Goal: Information Seeking & Learning: Check status

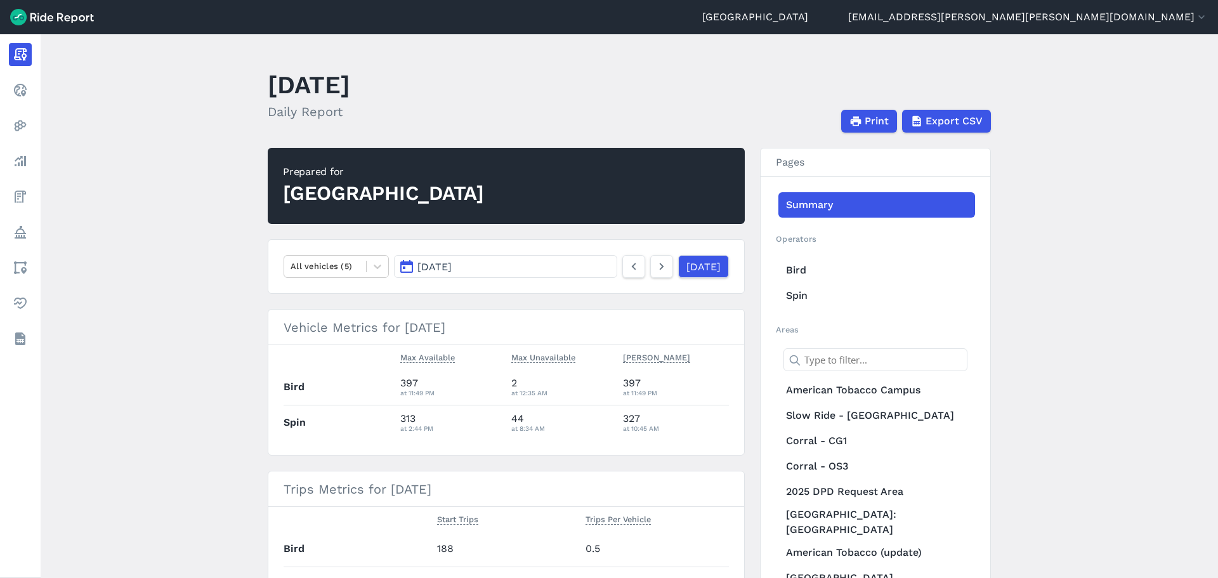
click at [563, 263] on button "[DATE]" at bounding box center [505, 266] width 223 height 23
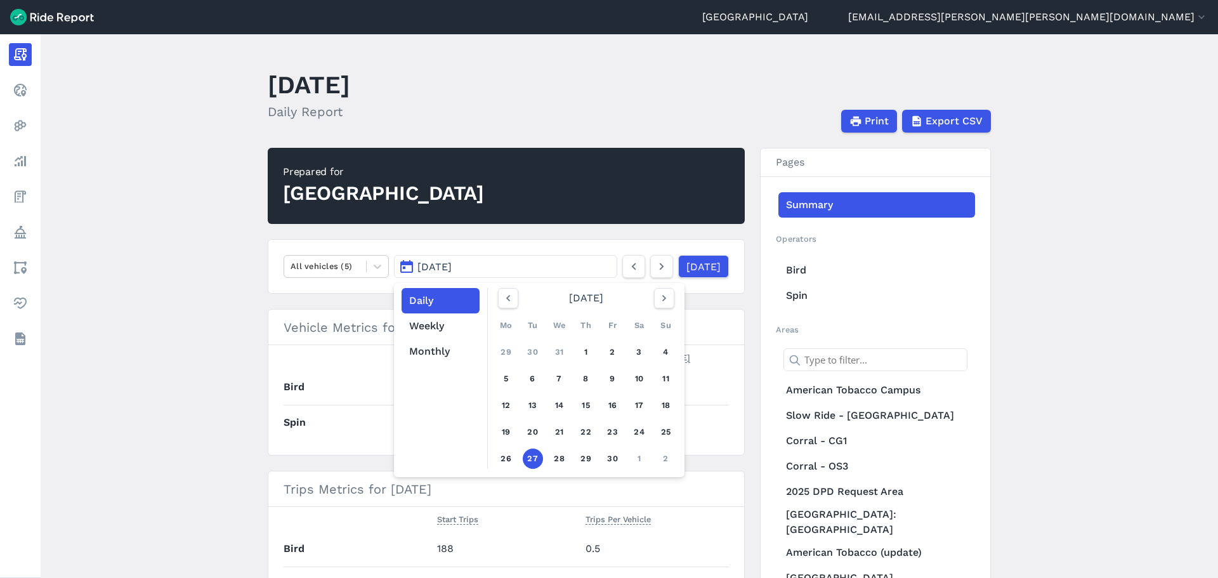
click at [195, 254] on main "[DATE] Daily Report Print Export CSV Prepared for Durham All vehicles (5) [DATE…" at bounding box center [629, 305] width 1177 height 543
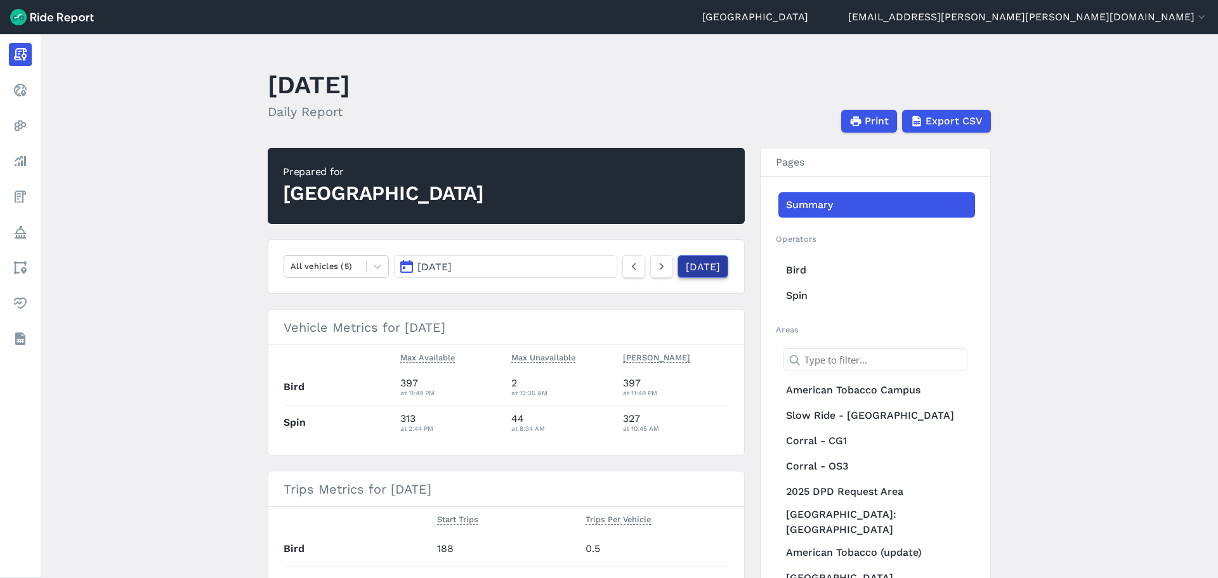
click at [678, 270] on link "[DATE]" at bounding box center [702, 266] width 51 height 23
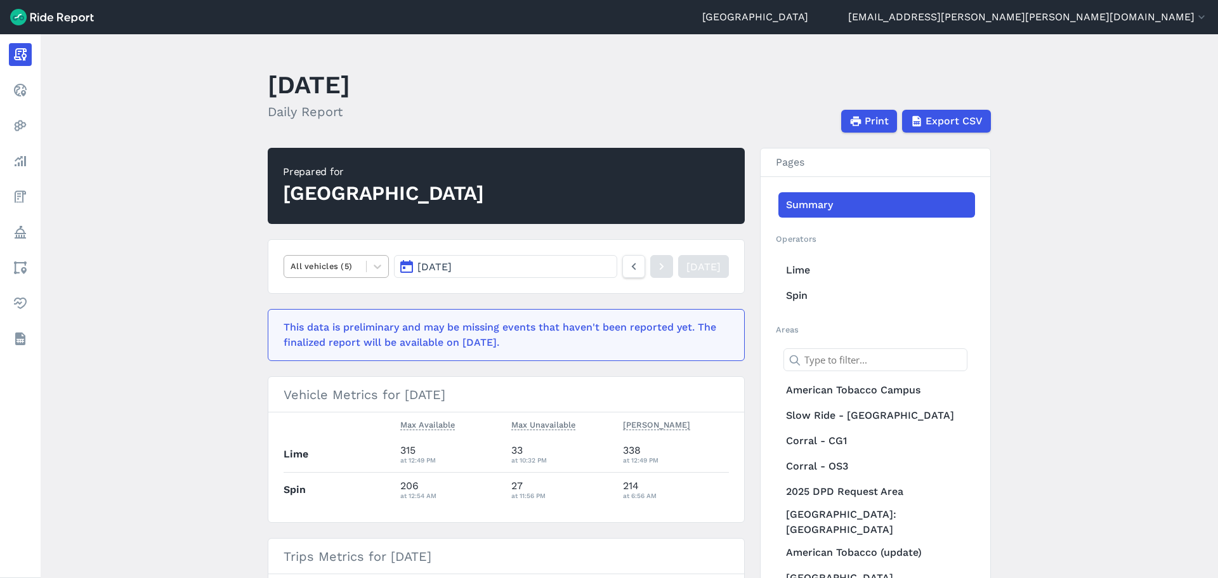
click at [353, 266] on div at bounding box center [324, 266] width 69 height 15
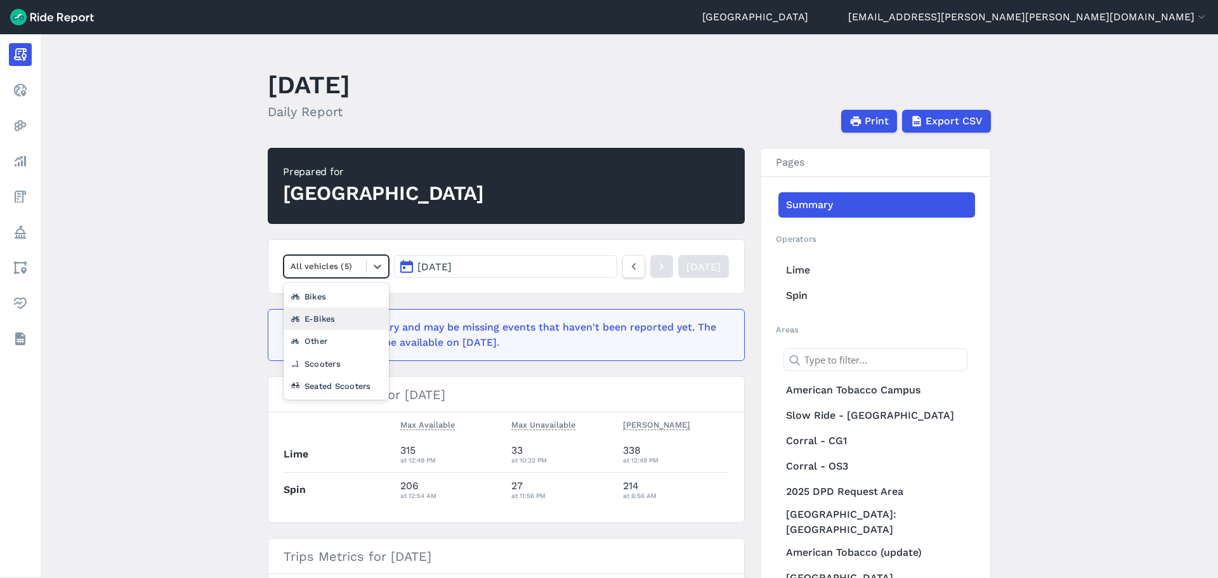
click at [331, 322] on div "E-Bikes" at bounding box center [335, 319] width 105 height 22
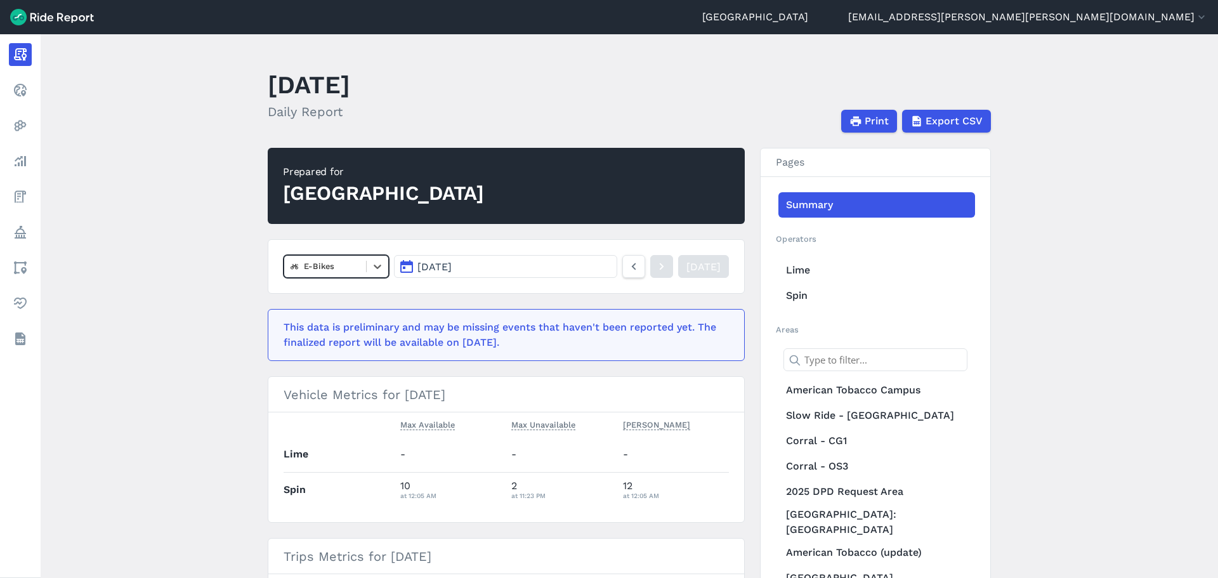
click at [191, 239] on main "[DATE] Daily Report Print Export CSV Prepared for Durham option E-Bikes, select…" at bounding box center [629, 305] width 1177 height 543
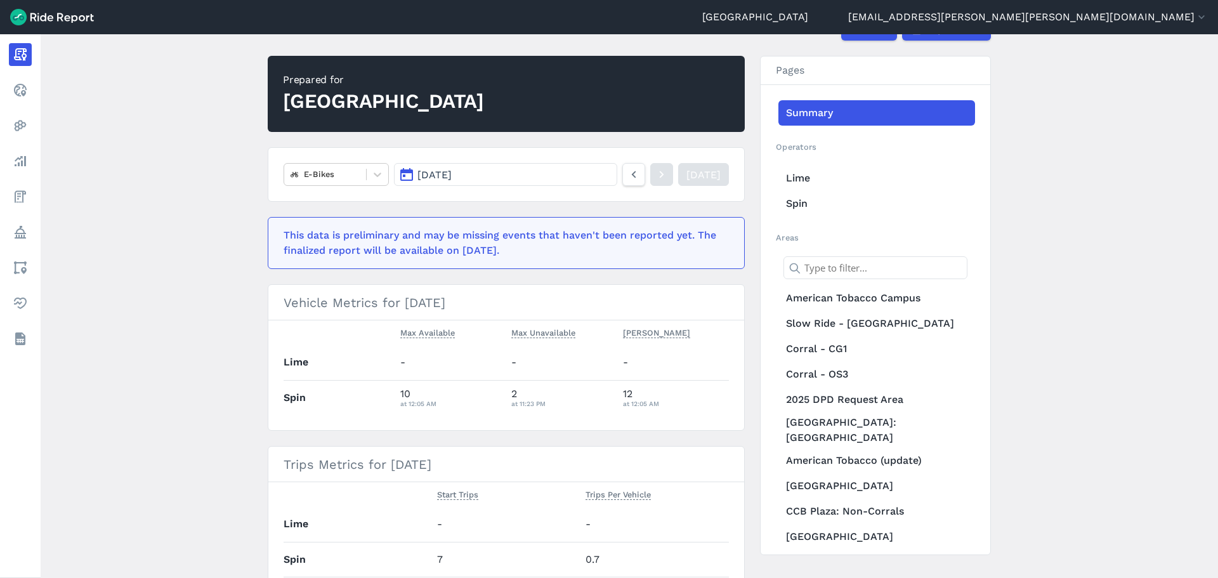
scroll to position [63, 0]
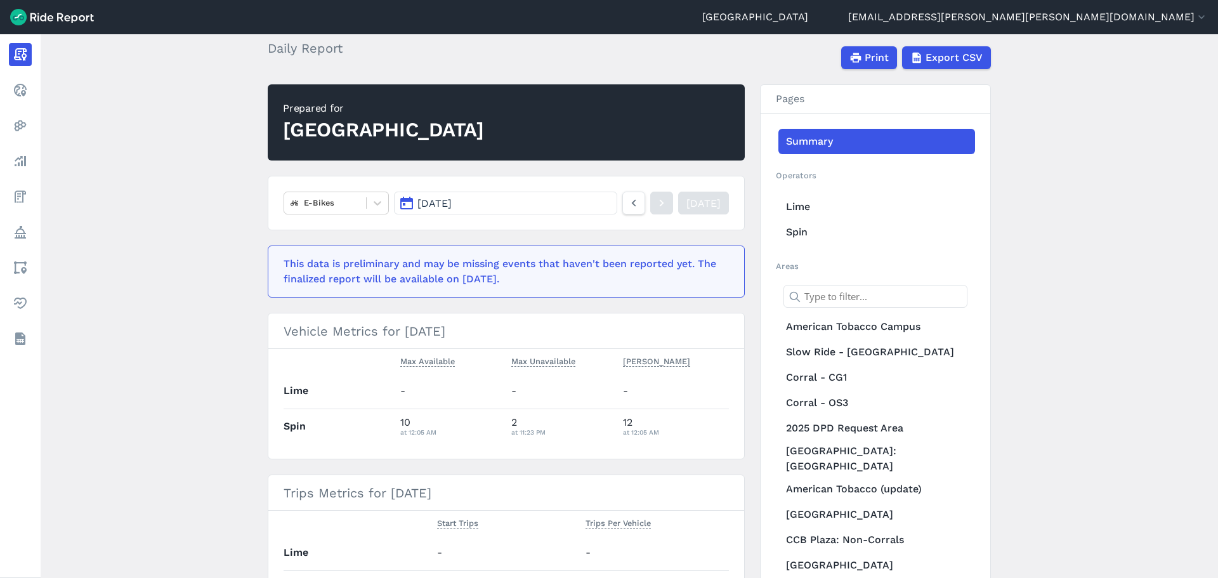
click at [238, 230] on main "[DATE] Daily Report Print Export CSV Prepared for [GEOGRAPHIC_DATA] E-Bikes [DA…" at bounding box center [629, 305] width 1177 height 543
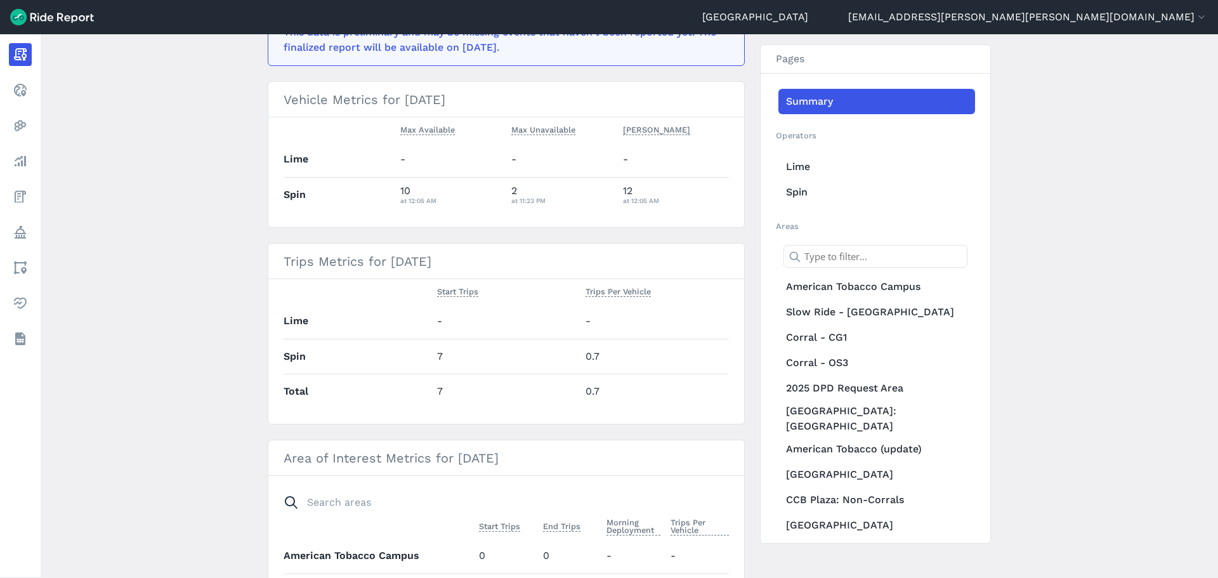
scroll to position [317, 0]
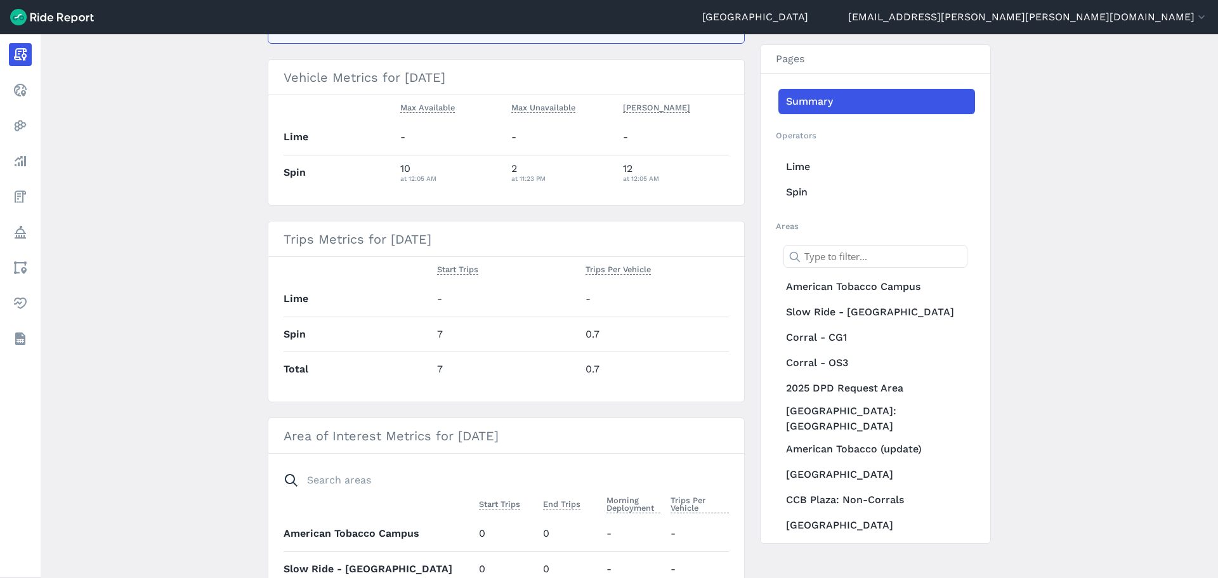
click at [176, 197] on main "[DATE] Daily Report Print Export CSV Prepared for [GEOGRAPHIC_DATA] E-Bikes [DA…" at bounding box center [629, 305] width 1177 height 543
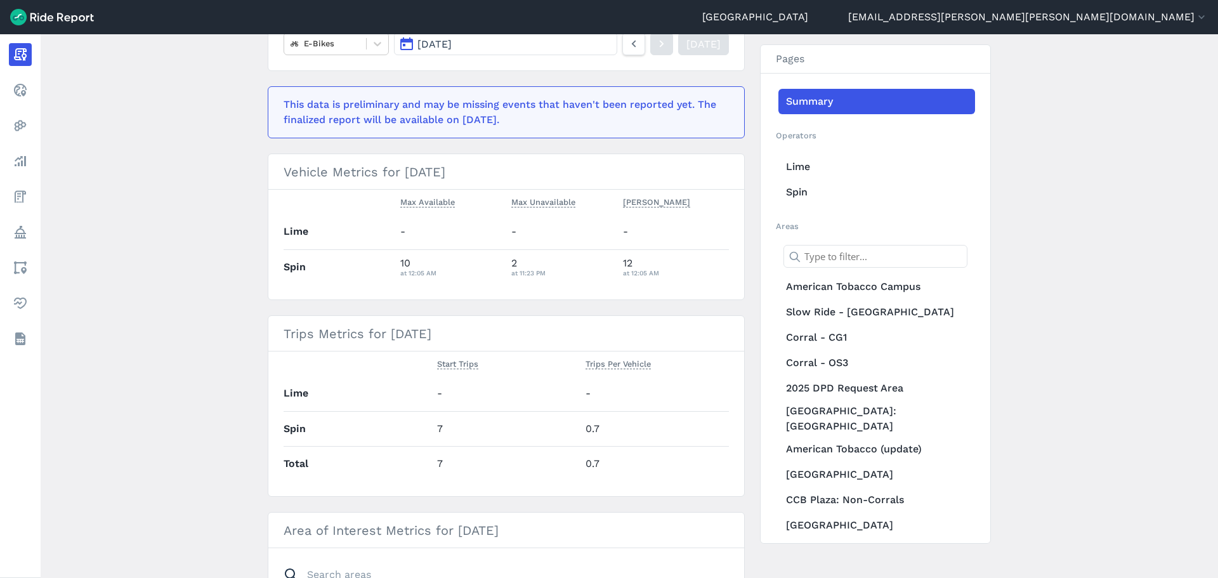
scroll to position [63, 0]
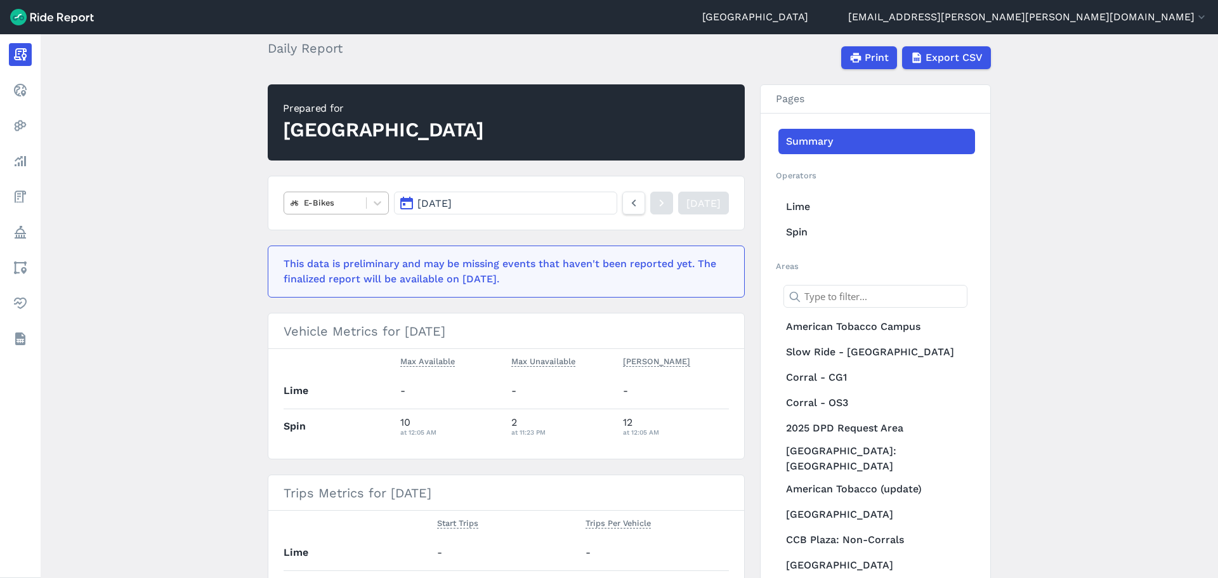
click at [336, 206] on div at bounding box center [324, 202] width 69 height 15
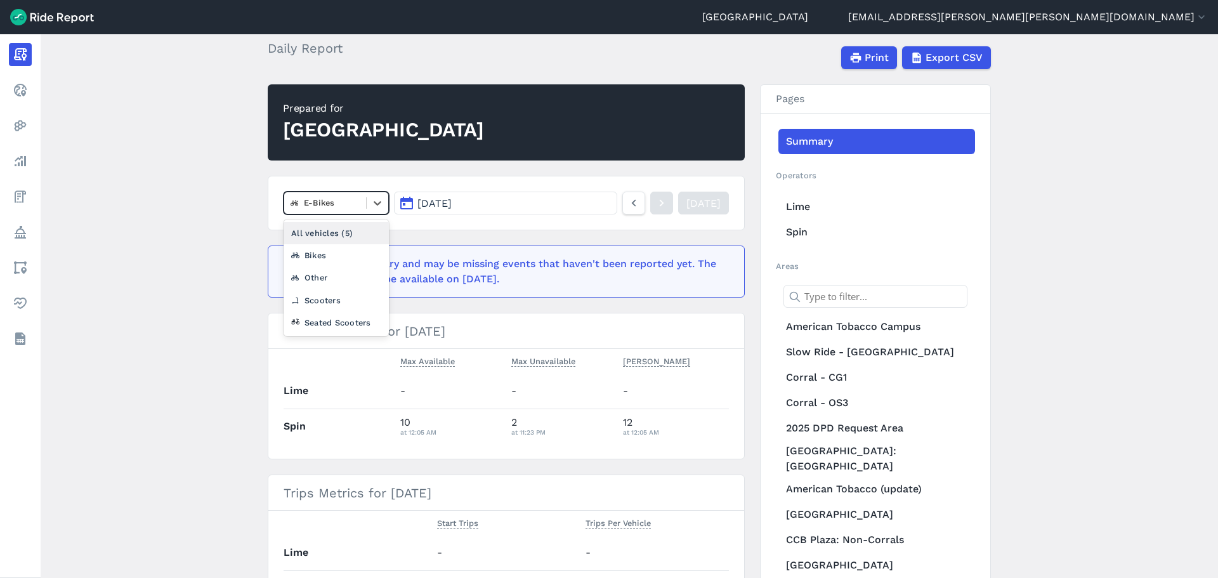
click at [320, 233] on div "All vehicles (5)" at bounding box center [335, 233] width 105 height 22
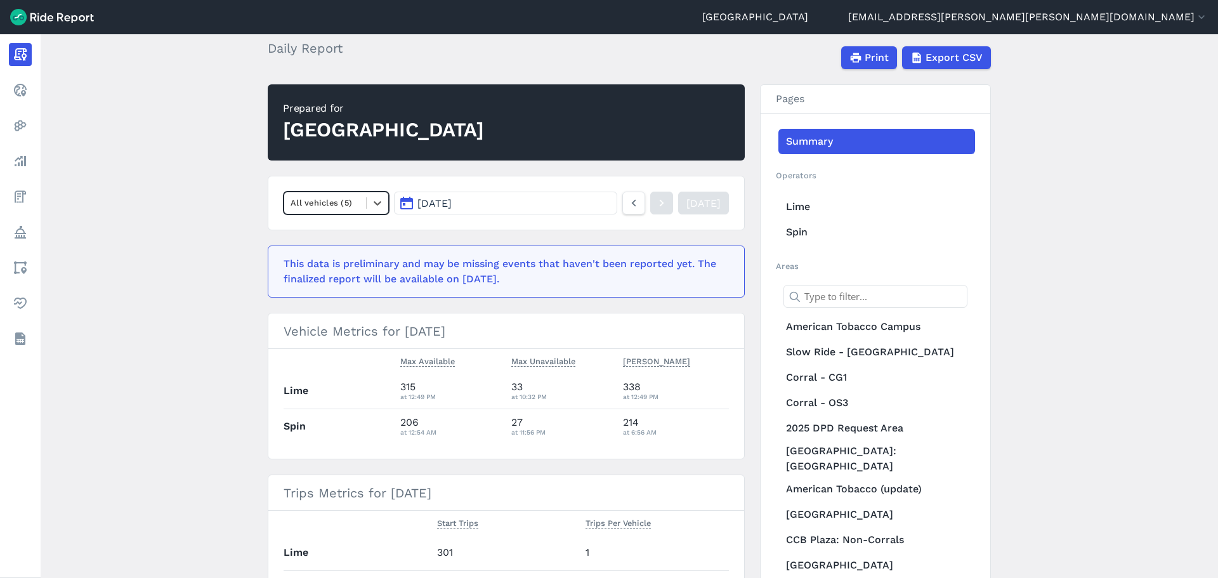
click at [232, 195] on main "[DATE] Daily Report Print Export CSV Prepared for Durham option All vehicles (5…" at bounding box center [629, 305] width 1177 height 543
click at [218, 175] on main "[DATE] Daily Report Print Export CSV Prepared for Durham All vehicles (5) [DATE…" at bounding box center [629, 305] width 1177 height 543
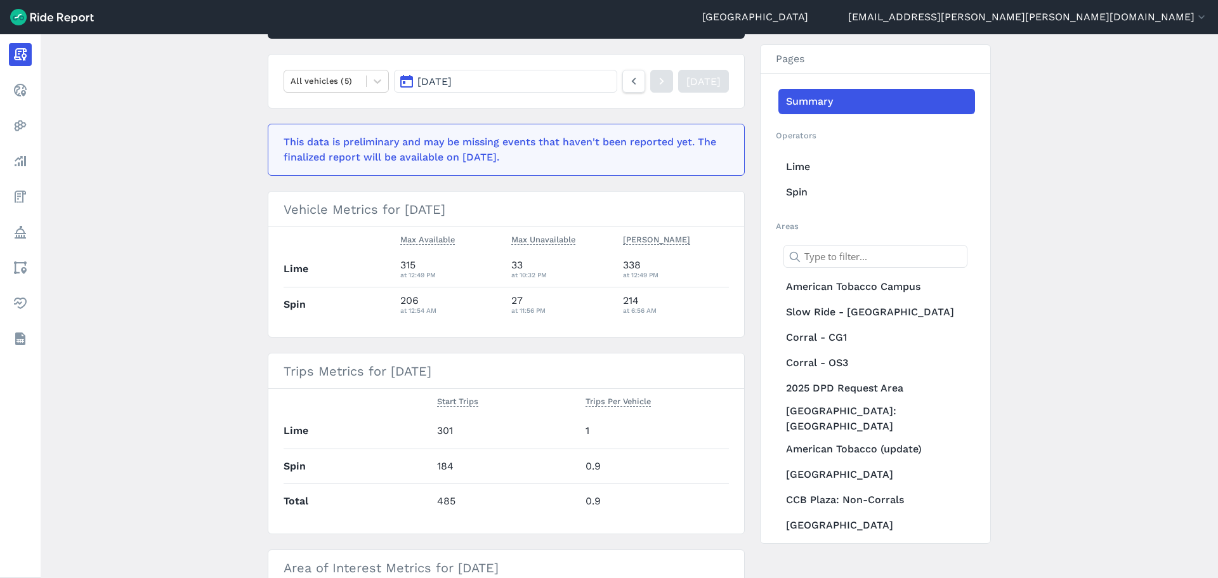
scroll to position [190, 0]
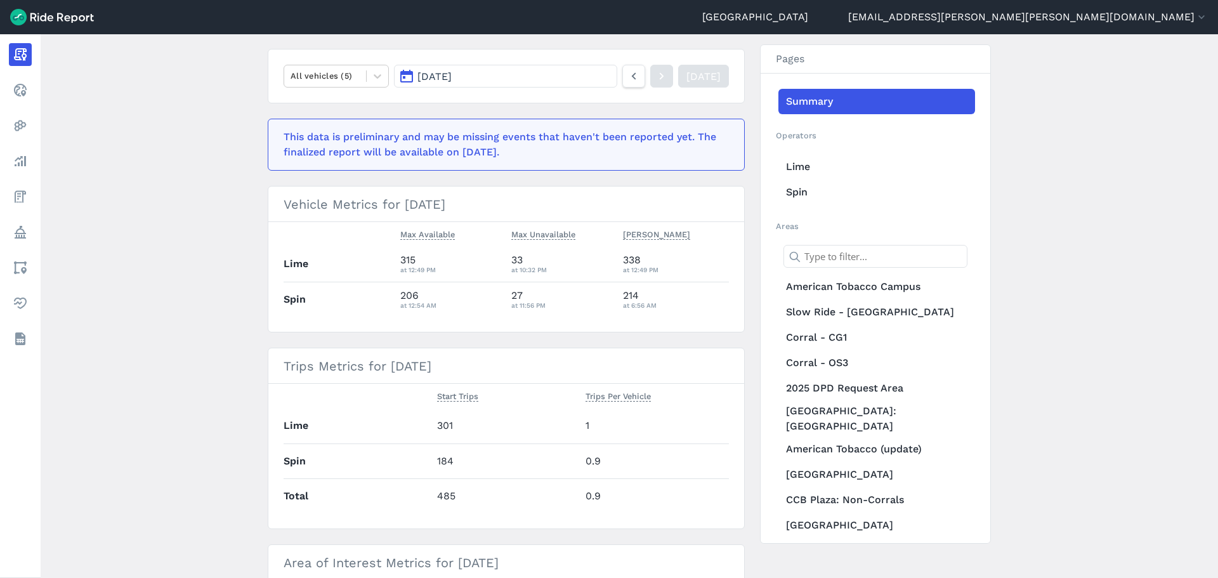
click at [216, 154] on main "[DATE] Daily Report Print Export CSV Prepared for Durham All vehicles (5) [DATE…" at bounding box center [629, 305] width 1177 height 543
drag, startPoint x: 210, startPoint y: 348, endPoint x: 207, endPoint y: 378, distance: 30.6
click at [210, 348] on main "[DATE] Daily Report Print Export CSV Prepared for Durham All vehicles (5) [DATE…" at bounding box center [629, 305] width 1177 height 543
click at [207, 389] on main "[DATE] Daily Report Print Export CSV Prepared for Durham All vehicles (5) [DATE…" at bounding box center [629, 305] width 1177 height 543
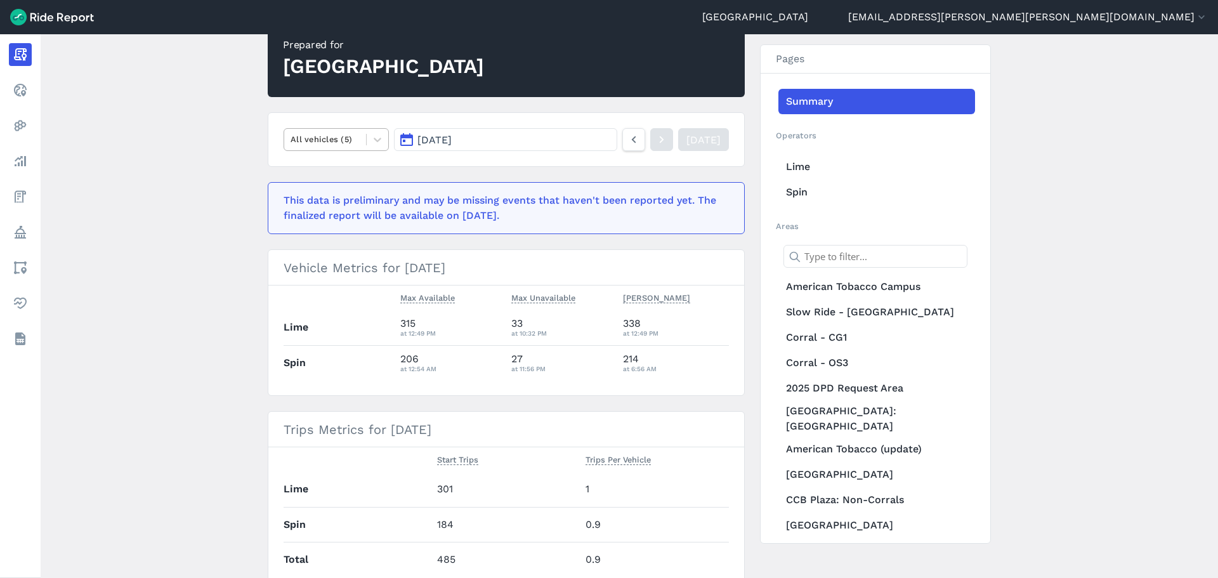
click at [347, 141] on div at bounding box center [324, 139] width 69 height 15
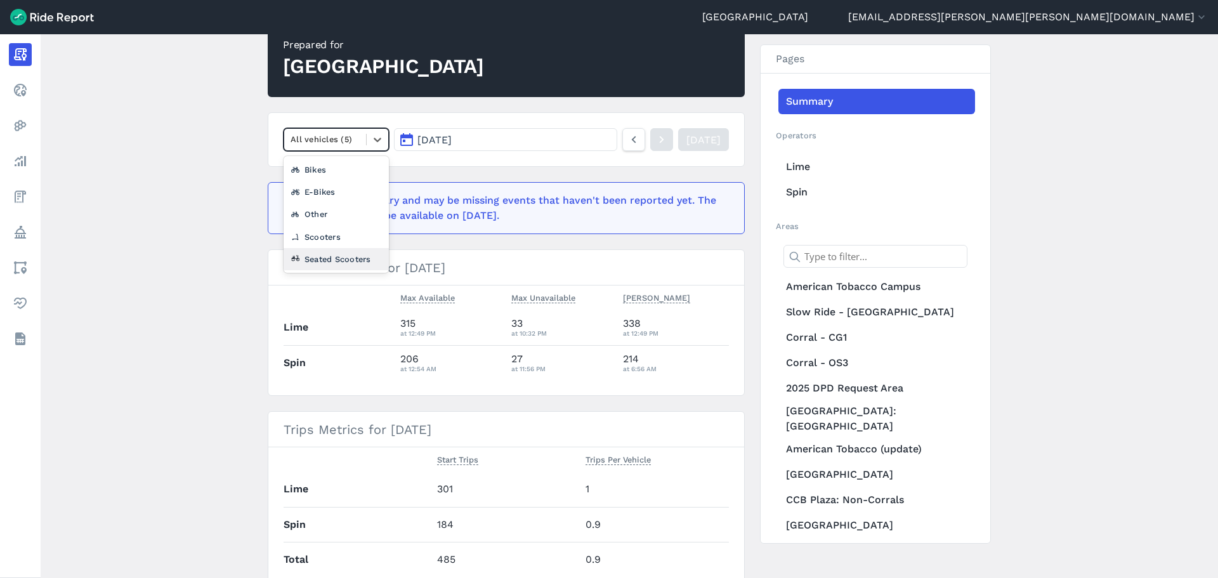
click at [324, 259] on div "Seated Scooters" at bounding box center [335, 259] width 105 height 22
click at [204, 218] on main "[DATE] Daily Report Print Export CSV Prepared for Durham option Seated Scooters…" at bounding box center [629, 305] width 1177 height 543
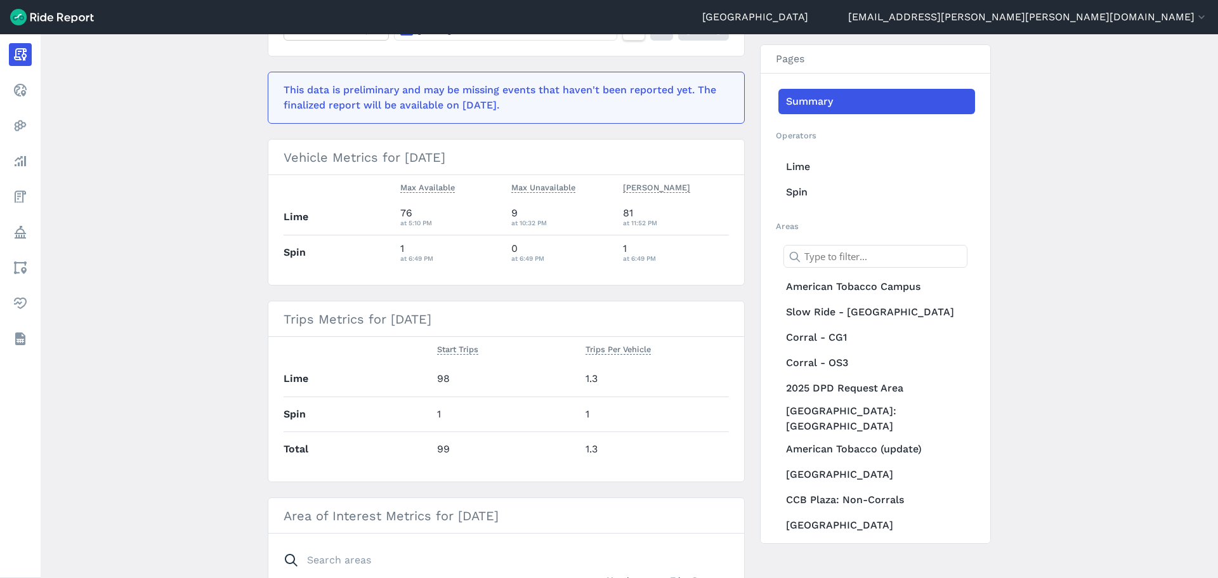
scroll to position [254, 0]
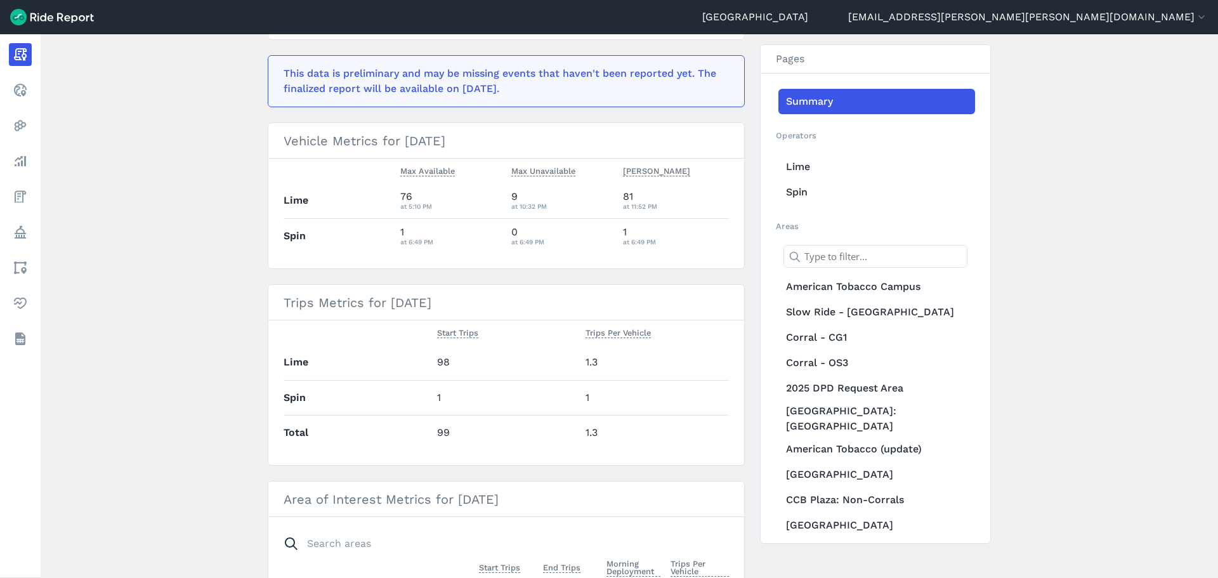
click at [204, 220] on main "[DATE] Daily Report Print Export CSV Prepared for Durham Seated Scooters [DATE]…" at bounding box center [629, 305] width 1177 height 543
click at [204, 214] on main "[DATE] Daily Report Print Export CSV Prepared for Durham Seated Scooters [DATE]…" at bounding box center [629, 305] width 1177 height 543
click at [181, 207] on main "[DATE] Daily Report Print Export CSV Prepared for Durham Seated Scooters [DATE]…" at bounding box center [629, 305] width 1177 height 543
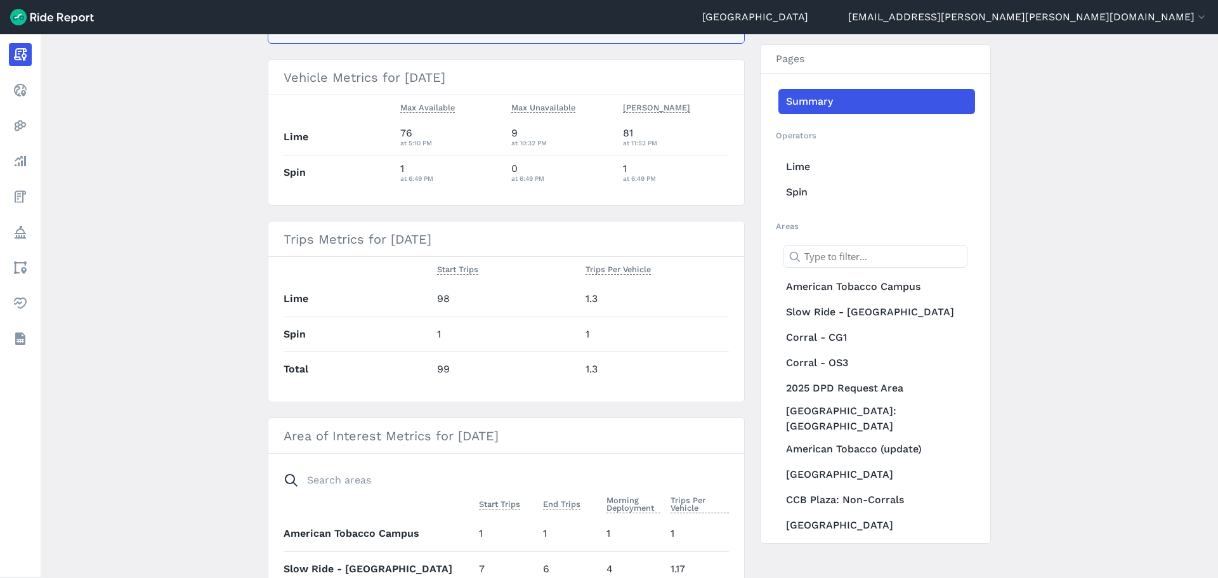
click at [168, 209] on main "[DATE] Daily Report Print Export CSV Prepared for Durham Seated Scooters [DATE]…" at bounding box center [629, 305] width 1177 height 543
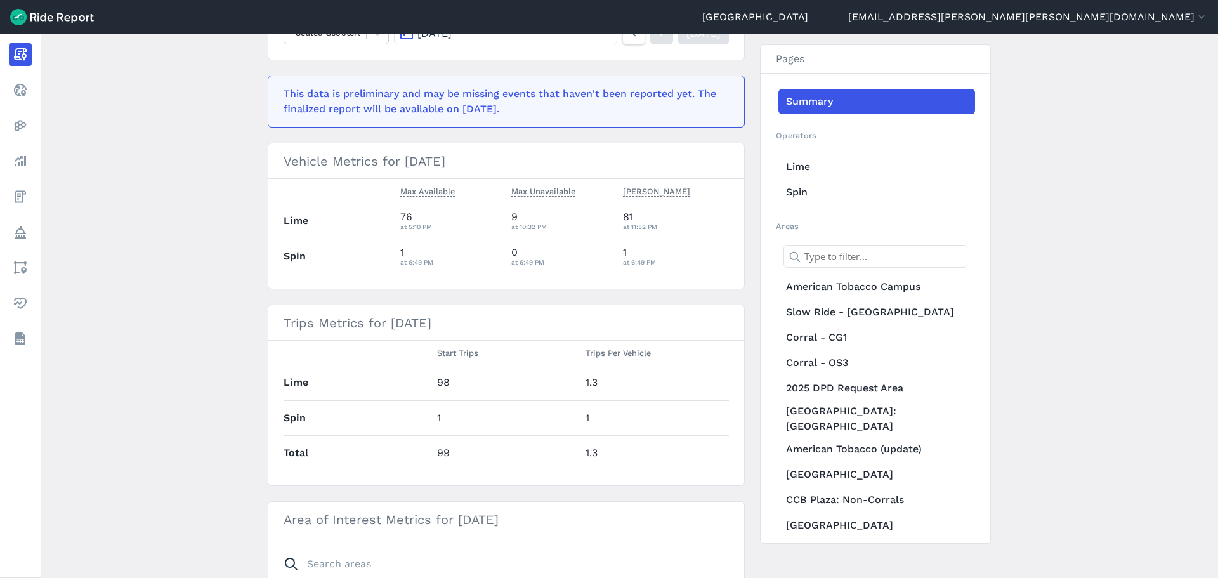
scroll to position [127, 0]
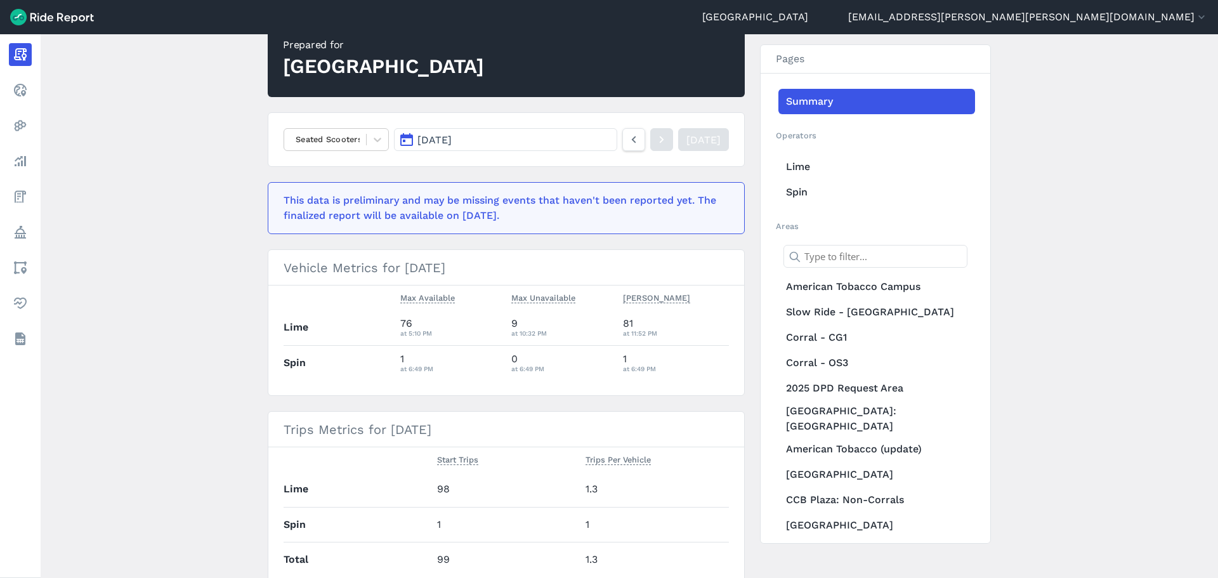
click at [207, 234] on main "[DATE] Daily Report Print Export CSV Prepared for Durham Seated Scooters [DATE]…" at bounding box center [629, 305] width 1177 height 543
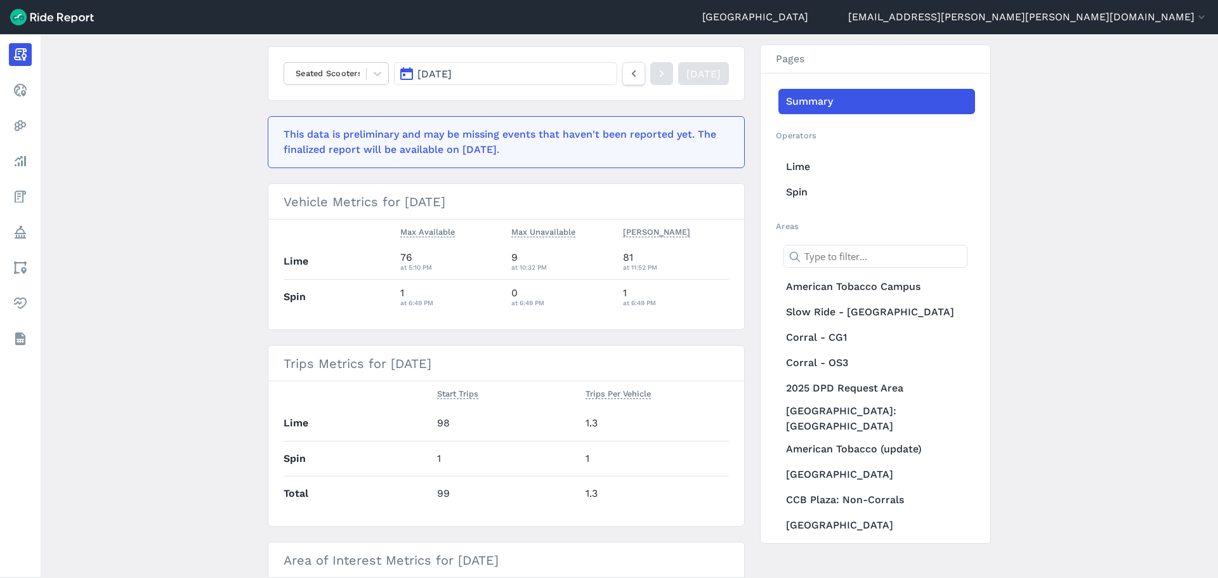
scroll to position [190, 0]
click at [311, 79] on div at bounding box center [324, 75] width 69 height 15
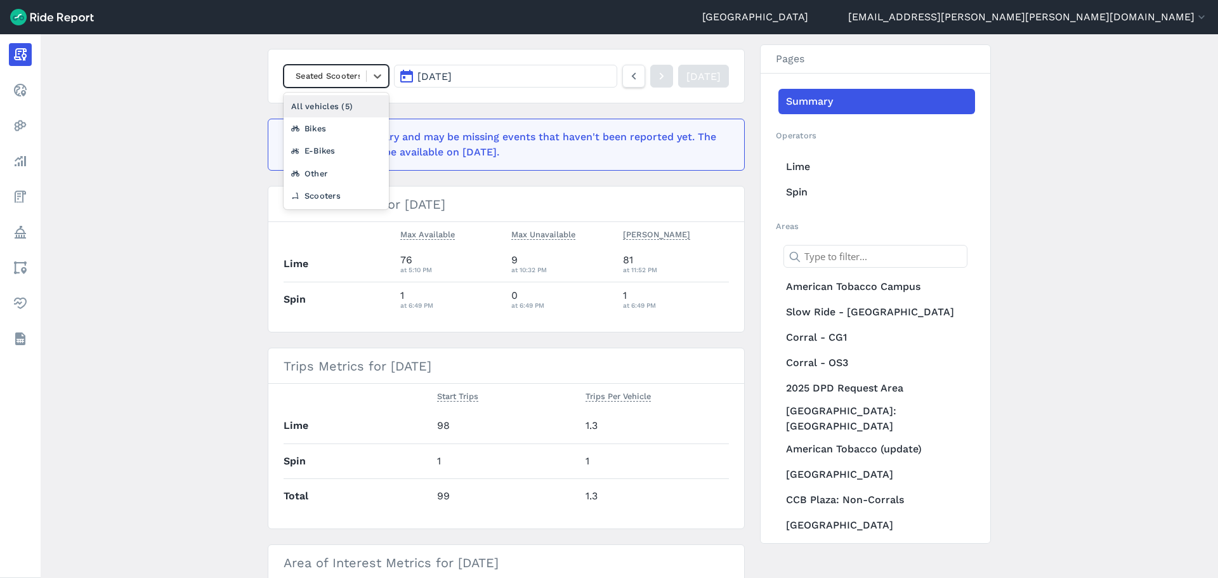
click at [205, 69] on main "[DATE] Daily Report Print Export CSV Prepared for Durham option All vehicles (5…" at bounding box center [629, 305] width 1177 height 543
